Goal: Task Accomplishment & Management: Manage account settings

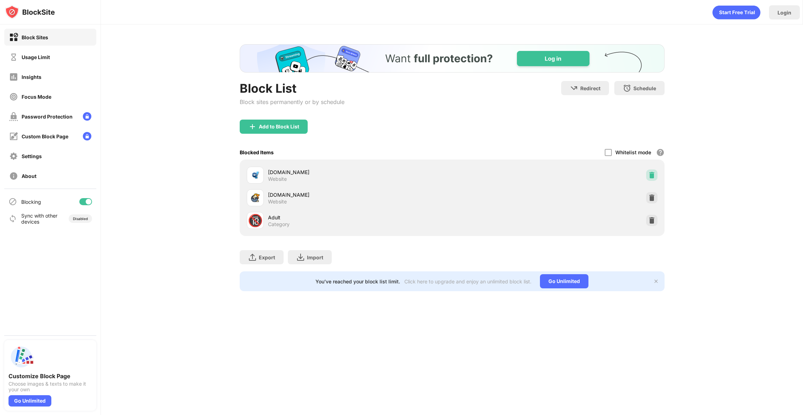
click at [651, 176] on img at bounding box center [651, 175] width 7 height 7
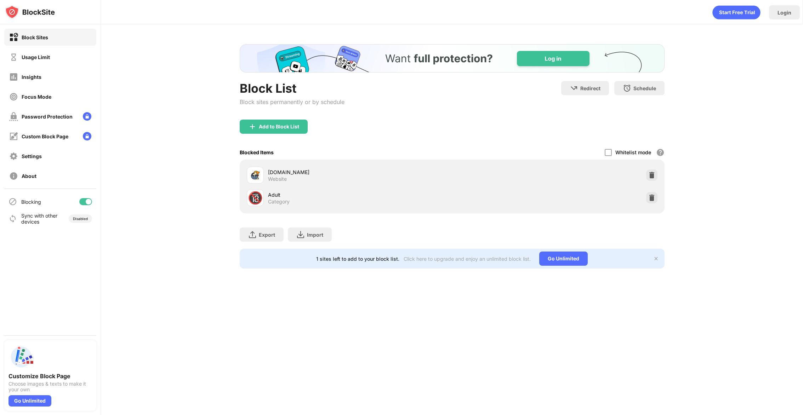
click at [155, 64] on div "Block List Block sites permanently or by schedule Redirect Choose a site to be …" at bounding box center [452, 156] width 702 height 264
click at [651, 174] on img at bounding box center [651, 175] width 7 height 7
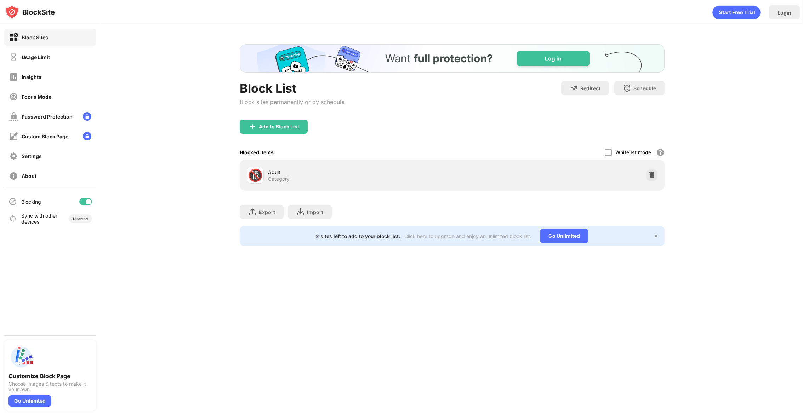
click at [272, 128] on div "Add to Block List" at bounding box center [279, 127] width 40 height 6
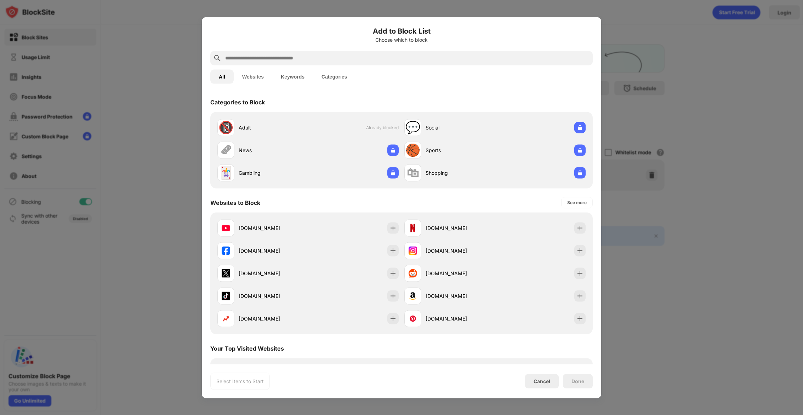
click at [271, 61] on input "text" at bounding box center [407, 58] width 365 height 8
click at [261, 72] on button "Websites" at bounding box center [253, 76] width 39 height 14
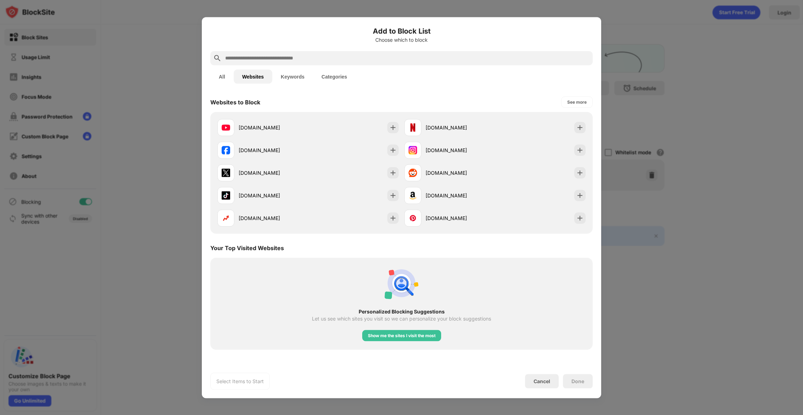
click at [274, 55] on input "text" at bounding box center [407, 58] width 365 height 8
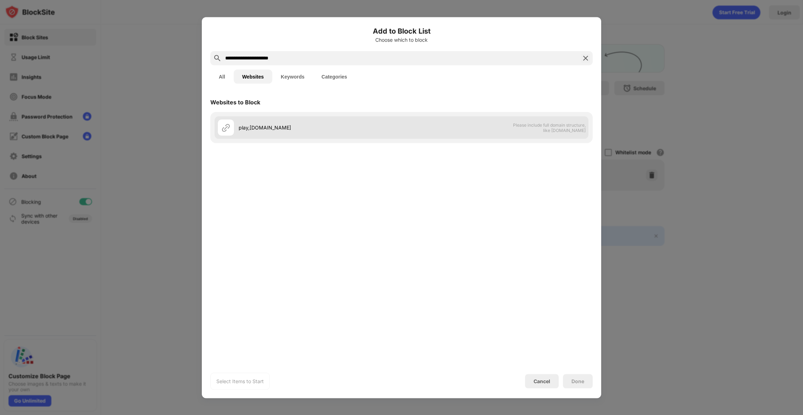
click at [485, 123] on div "play,pokemonshowdown.com Please include full domain structure, like domain.com" at bounding box center [402, 127] width 374 height 23
click at [487, 125] on div "play,pokemonshowdown.com Please include full domain structure, like domain.com" at bounding box center [402, 127] width 374 height 23
click at [227, 127] on img at bounding box center [226, 127] width 8 height 8
click at [295, 127] on div "play,pokemonshowdown.com" at bounding box center [320, 127] width 163 height 7
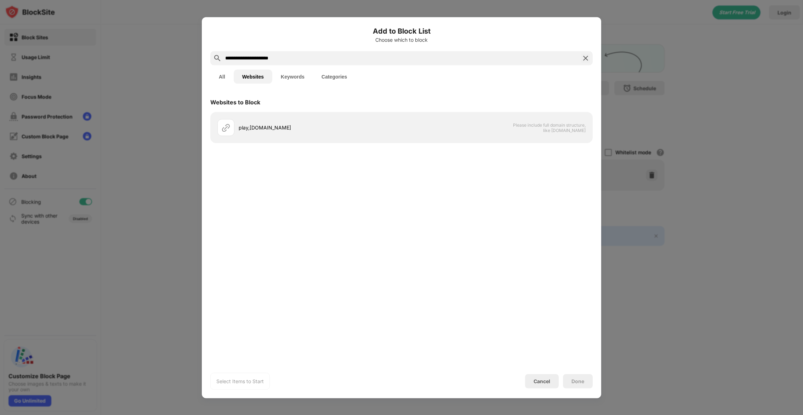
click at [288, 58] on input "**********" at bounding box center [402, 58] width 354 height 8
paste input "*********"
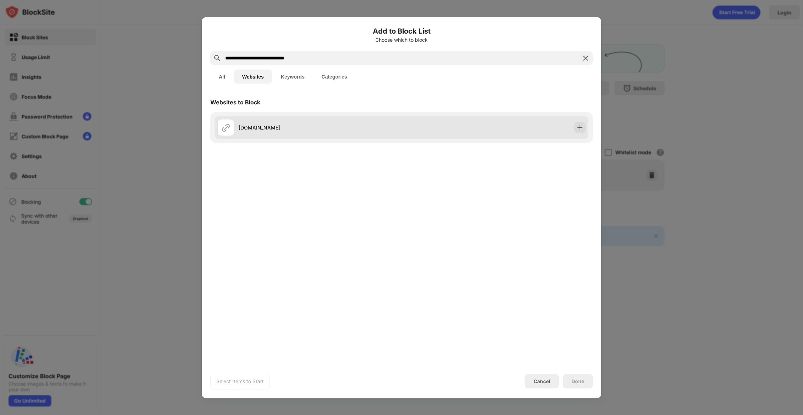
type input "**********"
click at [314, 134] on div "play.pokemonshowdown.com" at bounding box center [309, 127] width 184 height 17
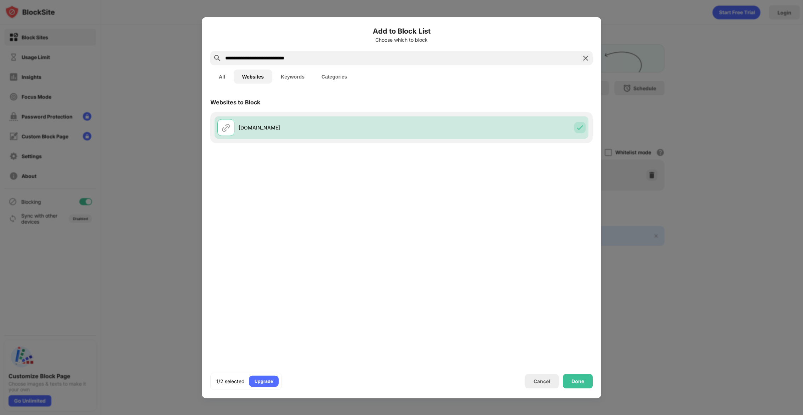
click at [577, 374] on div "Done" at bounding box center [578, 381] width 30 height 14
